Goal: Find specific page/section: Find specific page/section

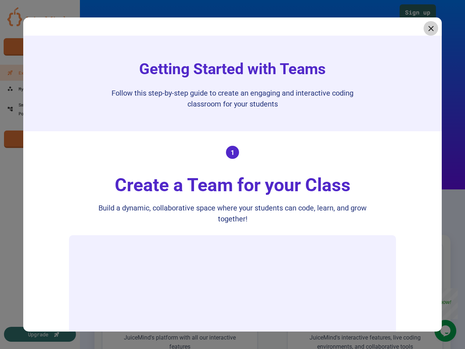
click at [233, 174] on div "Create a Team for your Class" at bounding box center [233, 185] width 250 height 27
click at [429, 28] on icon at bounding box center [431, 28] width 5 height 5
